Goal: Task Accomplishment & Management: Manage account settings

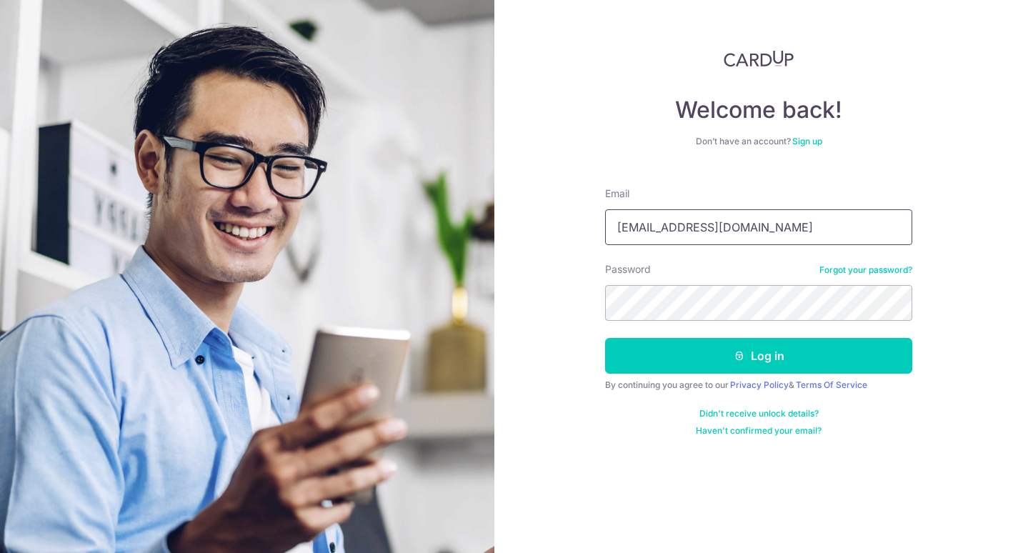
click at [753, 233] on input "[EMAIL_ADDRESS][DOMAIN_NAME]" at bounding box center [758, 227] width 307 height 36
type input "[EMAIL_ADDRESS][DOMAIN_NAME]"
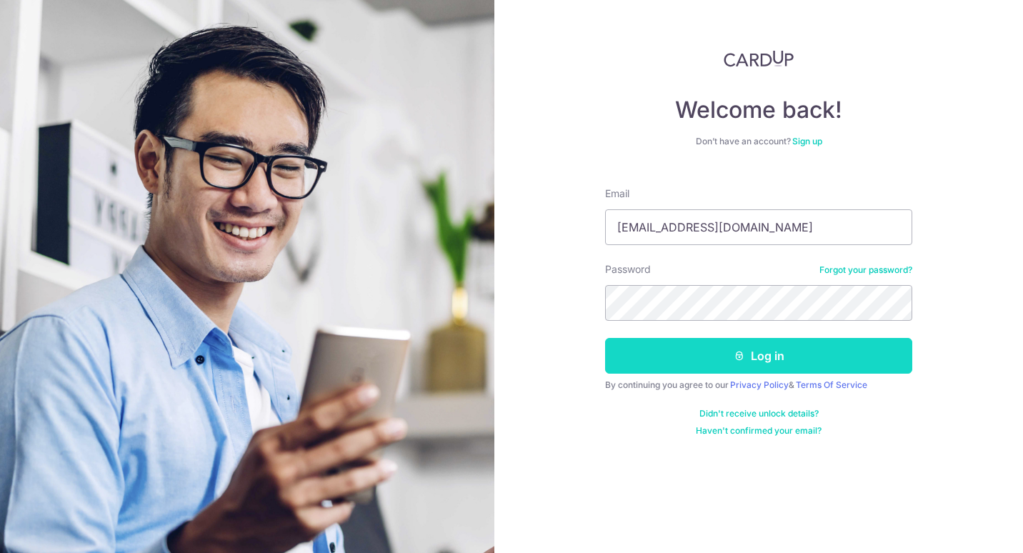
click at [705, 339] on button "Log in" at bounding box center [758, 356] width 307 height 36
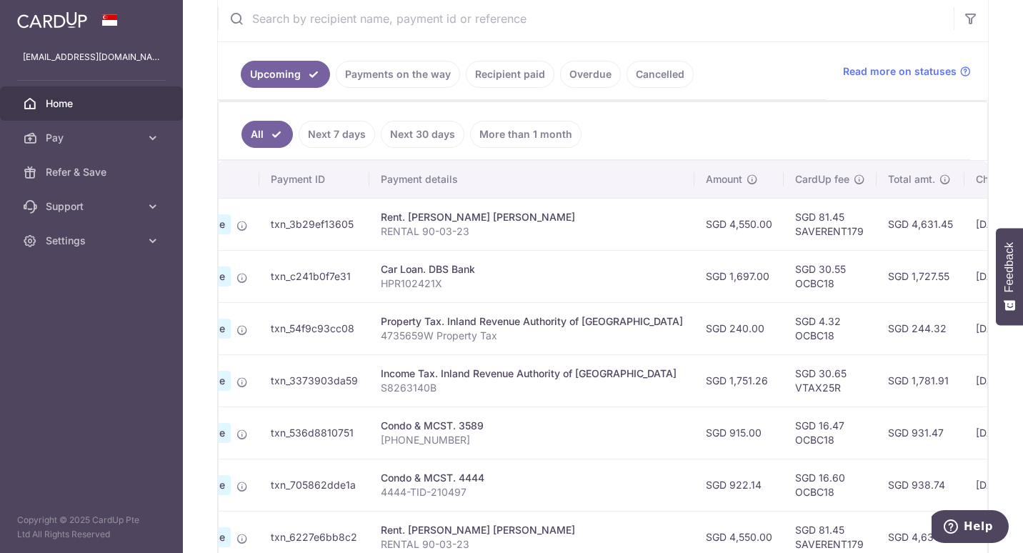
scroll to position [0, 156]
